Goal: Information Seeking & Learning: Learn about a topic

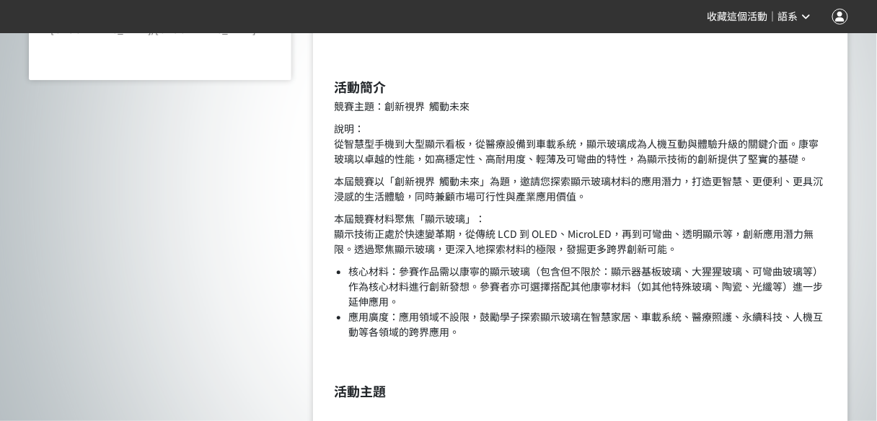
scroll to position [837, 0]
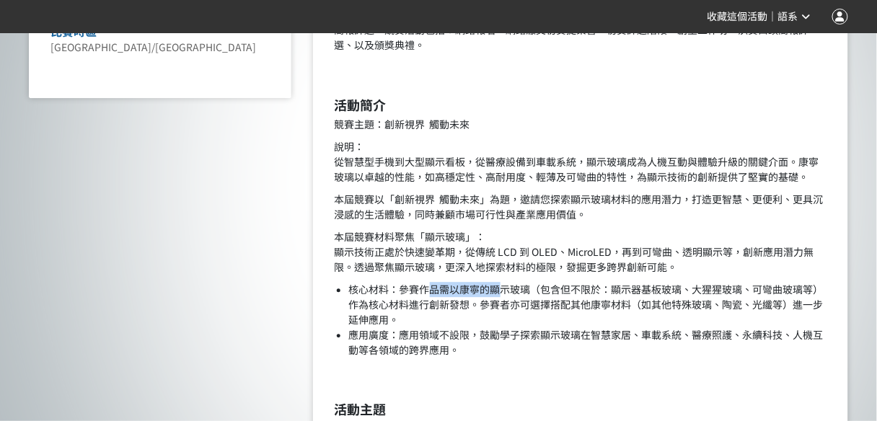
drag, startPoint x: 429, startPoint y: 292, endPoint x: 496, endPoint y: 295, distance: 66.4
click at [496, 295] on li "核心材料：參賽作品需以康寧的顯示玻璃（包含但不限於：顯示器基板玻璃、大猩猩玻璃、可彎曲玻璃等）作為核心材料進行創新發想。參賽者亦可選擇搭配其他康寧材料（如其他…" at bounding box center [587, 304] width 477 height 45
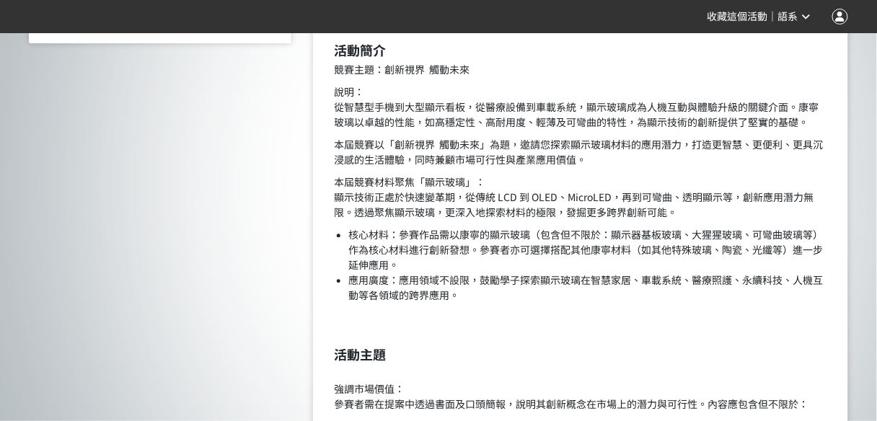
scroll to position [894, 0]
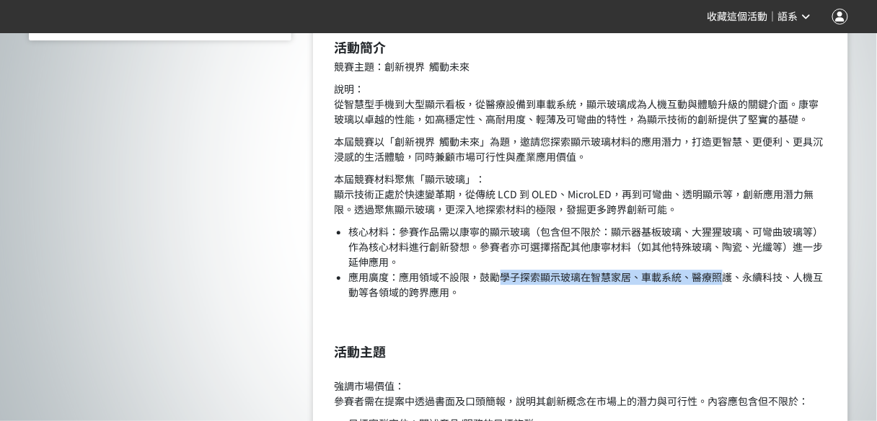
drag, startPoint x: 496, startPoint y: 279, endPoint x: 746, endPoint y: 282, distance: 249.6
click at [730, 282] on li "應用廣度：應用領域不設限，鼓勵學子探索顯示玻璃在智慧家居、車載系統、醫療照護、永續科技、人機互動等各領域的跨界應用。" at bounding box center [587, 285] width 477 height 30
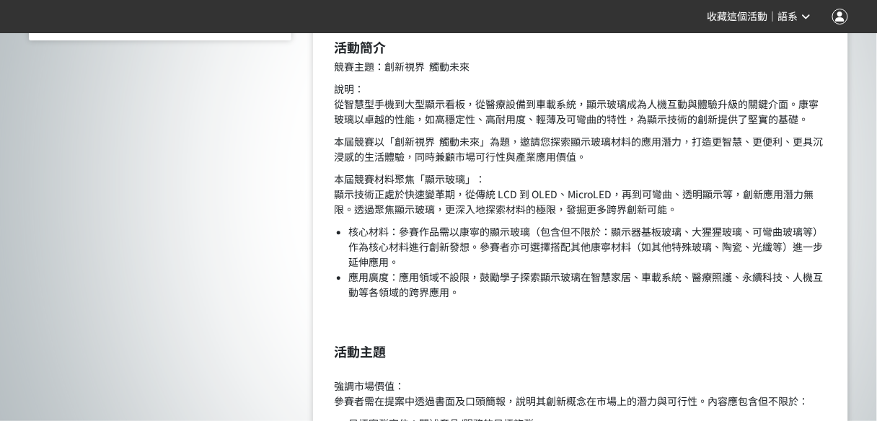
click at [746, 282] on li "應用廣度：應用領域不設限，鼓勵學子探索顯示玻璃在智慧家居、車載系統、醫療照護、永續科技、人機互動等各領域的跨界應用。" at bounding box center [587, 285] width 477 height 30
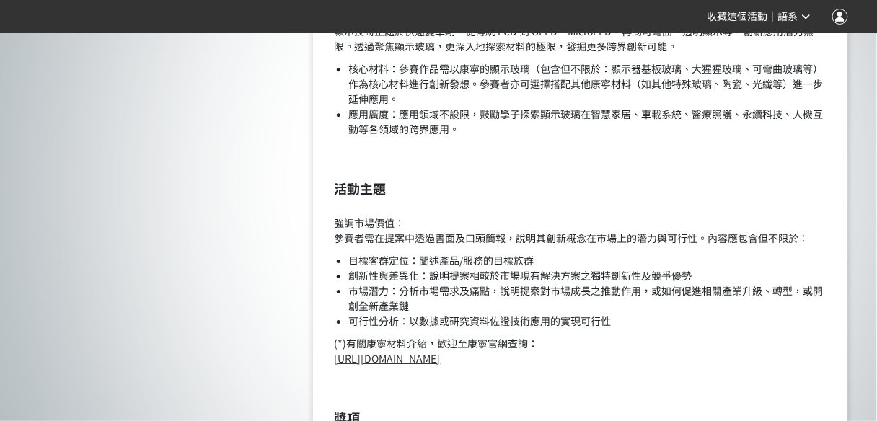
scroll to position [1068, 0]
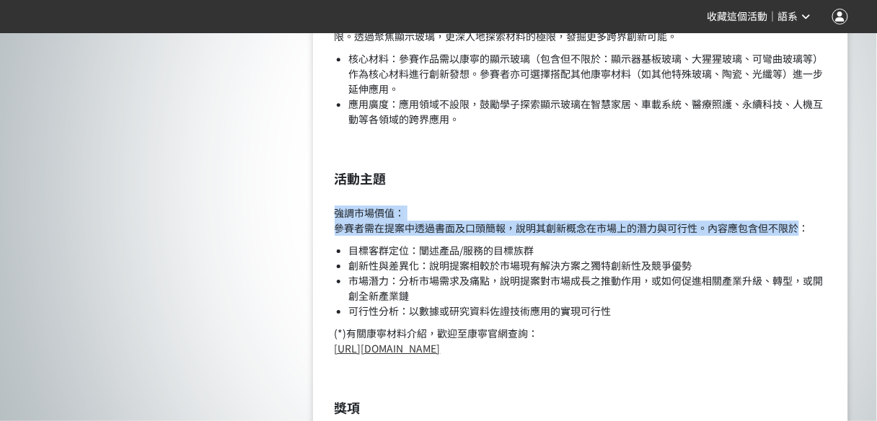
drag, startPoint x: 347, startPoint y: 214, endPoint x: 796, endPoint y: 234, distance: 449.8
click at [796, 234] on p "強調市場價值： 參賽者需在提案中透過書面及口頭簡報，說明其創新概念在市場上的潛力與可行性。內容應包含但不限於：" at bounding box center [581, 212] width 492 height 45
click at [790, 234] on p "強調市場價值： 參賽者需在提案中透過書面及口頭簡報，說明其創新概念在市場上的潛力與可行性。內容應包含但不限於：" at bounding box center [581, 212] width 492 height 45
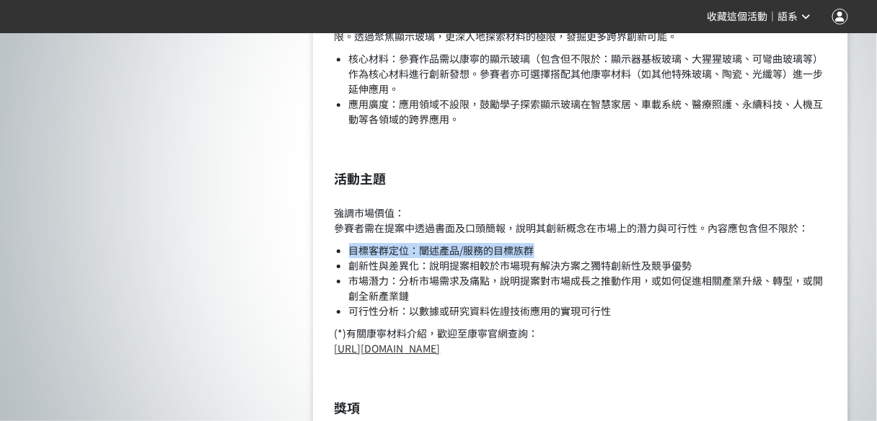
drag, startPoint x: 350, startPoint y: 251, endPoint x: 540, endPoint y: 247, distance: 189.7
click at [540, 247] on li "目標客群定位：闡述產品/服務的目標族群" at bounding box center [587, 250] width 477 height 15
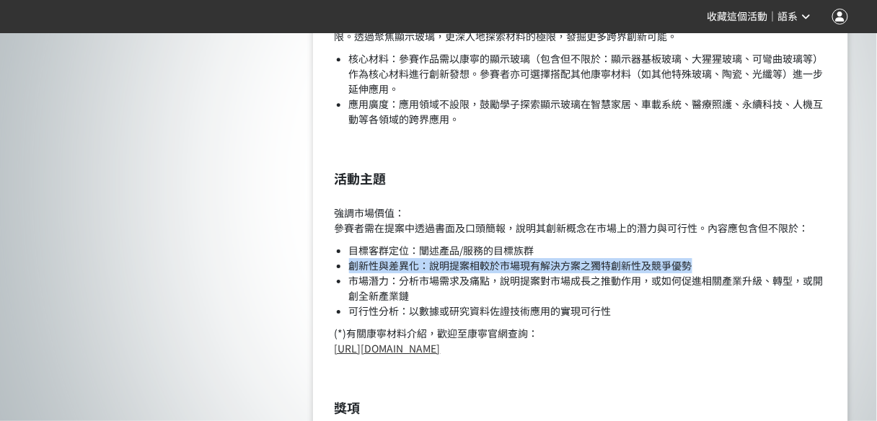
drag, startPoint x: 349, startPoint y: 269, endPoint x: 694, endPoint y: 271, distance: 344.8
click at [694, 271] on li "創新性與差異化：說明提案相較於市場現有解決方案之獨特創新性及競爭優勢" at bounding box center [587, 265] width 477 height 15
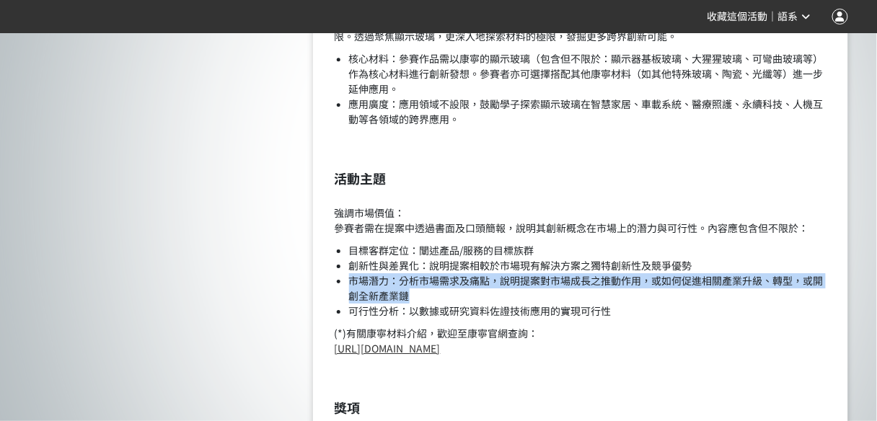
drag, startPoint x: 353, startPoint y: 283, endPoint x: 675, endPoint y: 289, distance: 322.5
click at [675, 289] on li "市場潛力：分析市場需求及痛點，說明提案對市場成長之推動作用，或如何促進相關產業升級、轉型，或開創全新產業鏈" at bounding box center [587, 288] width 477 height 30
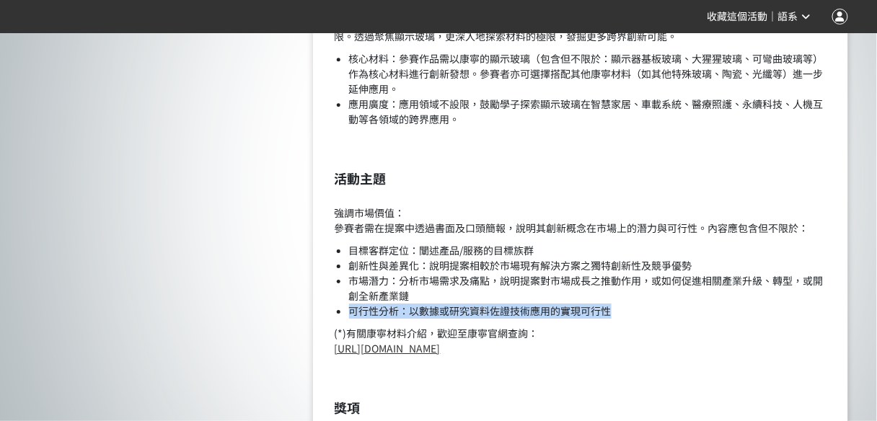
drag, startPoint x: 622, startPoint y: 310, endPoint x: 347, endPoint y: 314, distance: 274.8
click at [343, 315] on ul "目標客群定位：闡述產品/服務的目標族群 創新性與差異化：說明提案相較於市場現有解決方案之獨特創新性及競爭優勢 市場潛力：分析市場需求及痛點，說明提案對市場成長…" at bounding box center [581, 281] width 492 height 76
click at [356, 311] on li "可行性分析：以數據或研究資料佐證技術應用的實現可行性" at bounding box center [587, 311] width 477 height 15
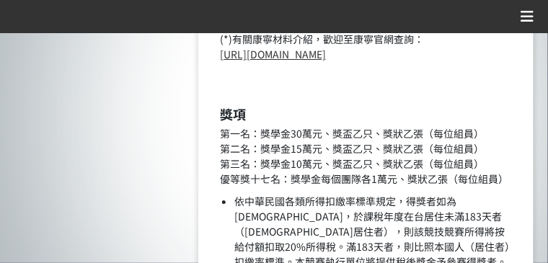
scroll to position [1320, 0]
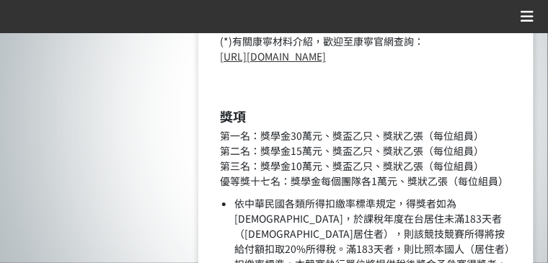
drag, startPoint x: 309, startPoint y: 144, endPoint x: 378, endPoint y: 141, distance: 68.6
click at [378, 27] on li "可行性分析：以數據或研究資料佐證技術應用的實現可行性" at bounding box center [373, 19] width 278 height 15
